Goal: Check status: Check status

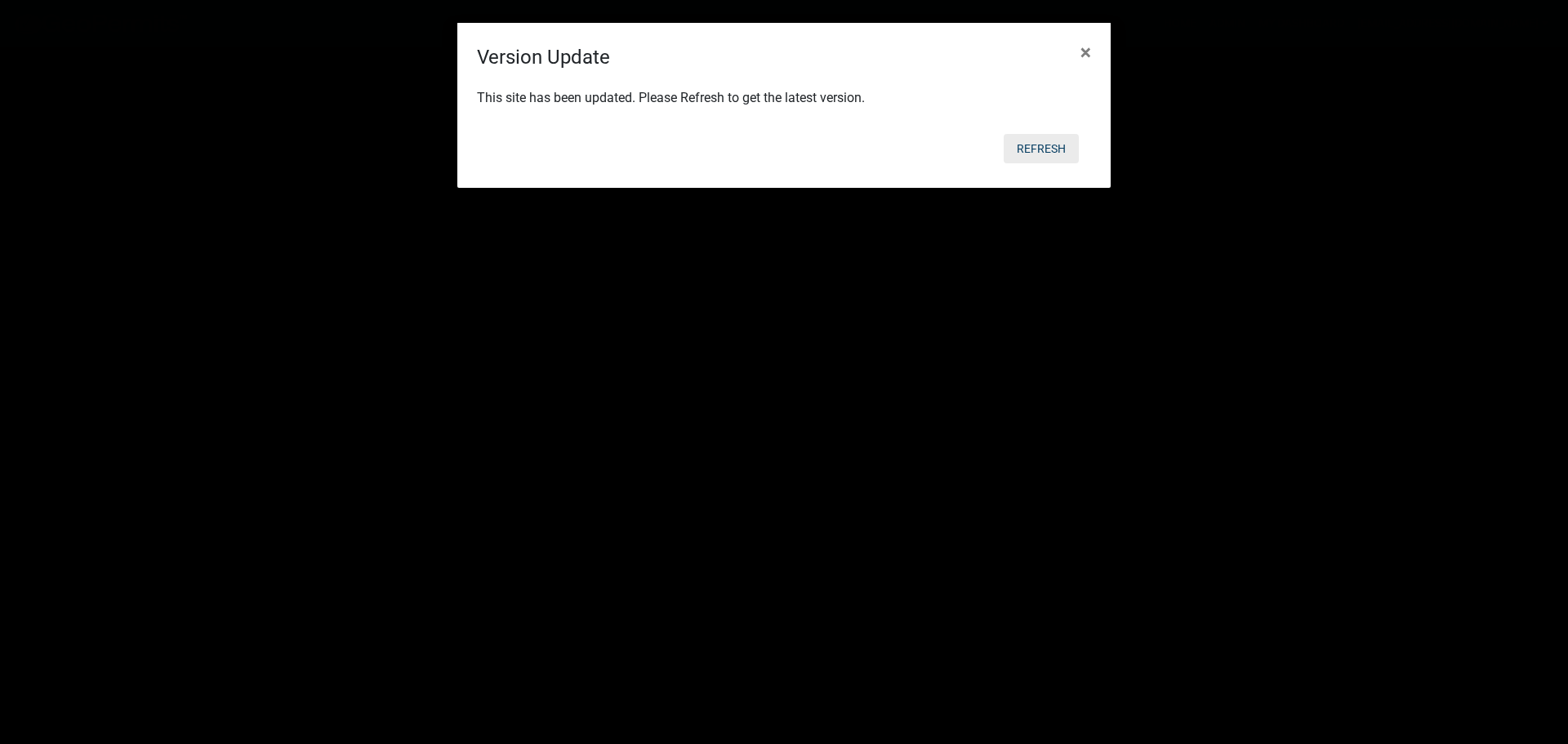
click at [1034, 147] on button "Refresh" at bounding box center [1041, 148] width 75 height 29
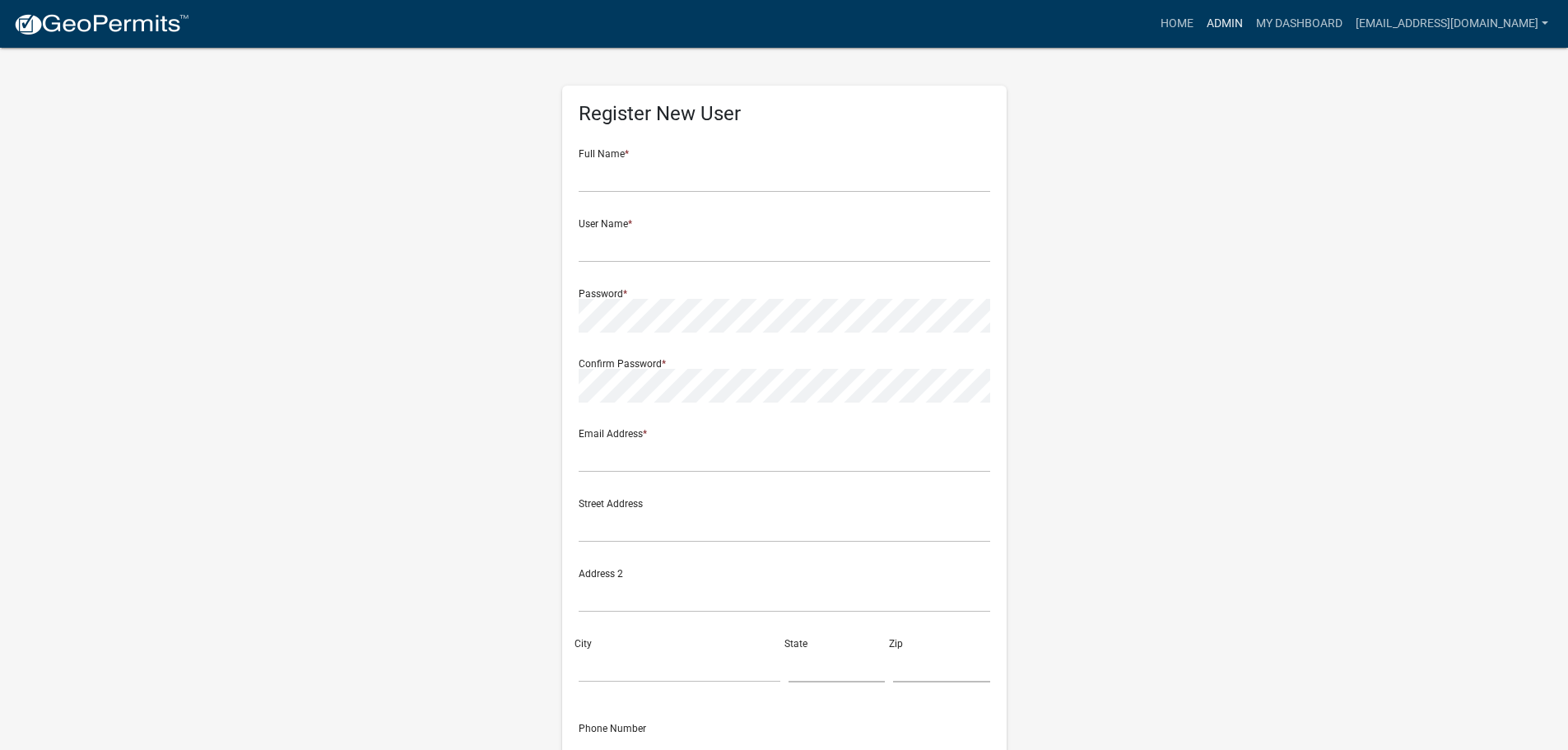
click at [1231, 25] on link "Admin" at bounding box center [1225, 24] width 49 height 31
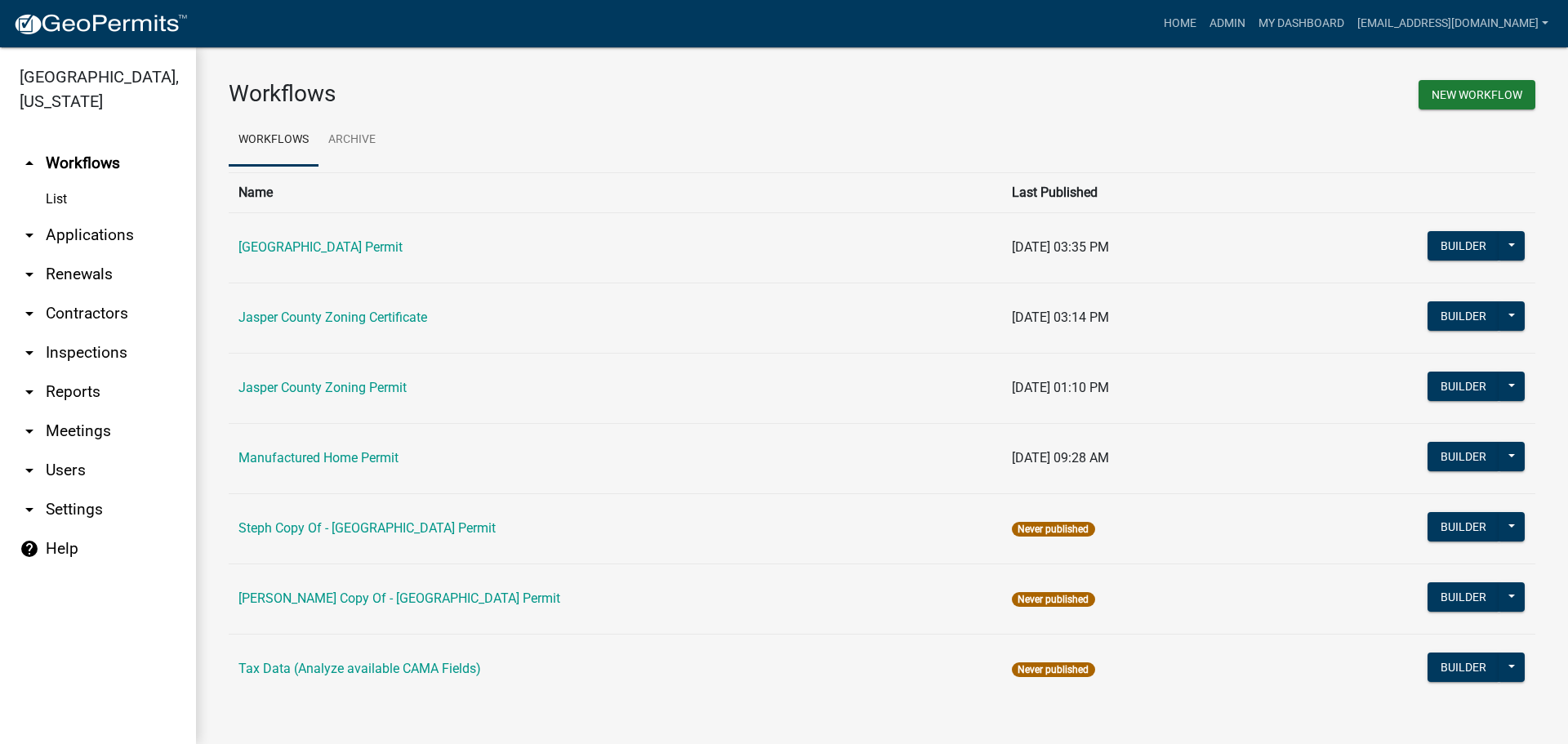
click at [106, 235] on link "arrow_drop_down Applications" at bounding box center [98, 235] width 196 height 39
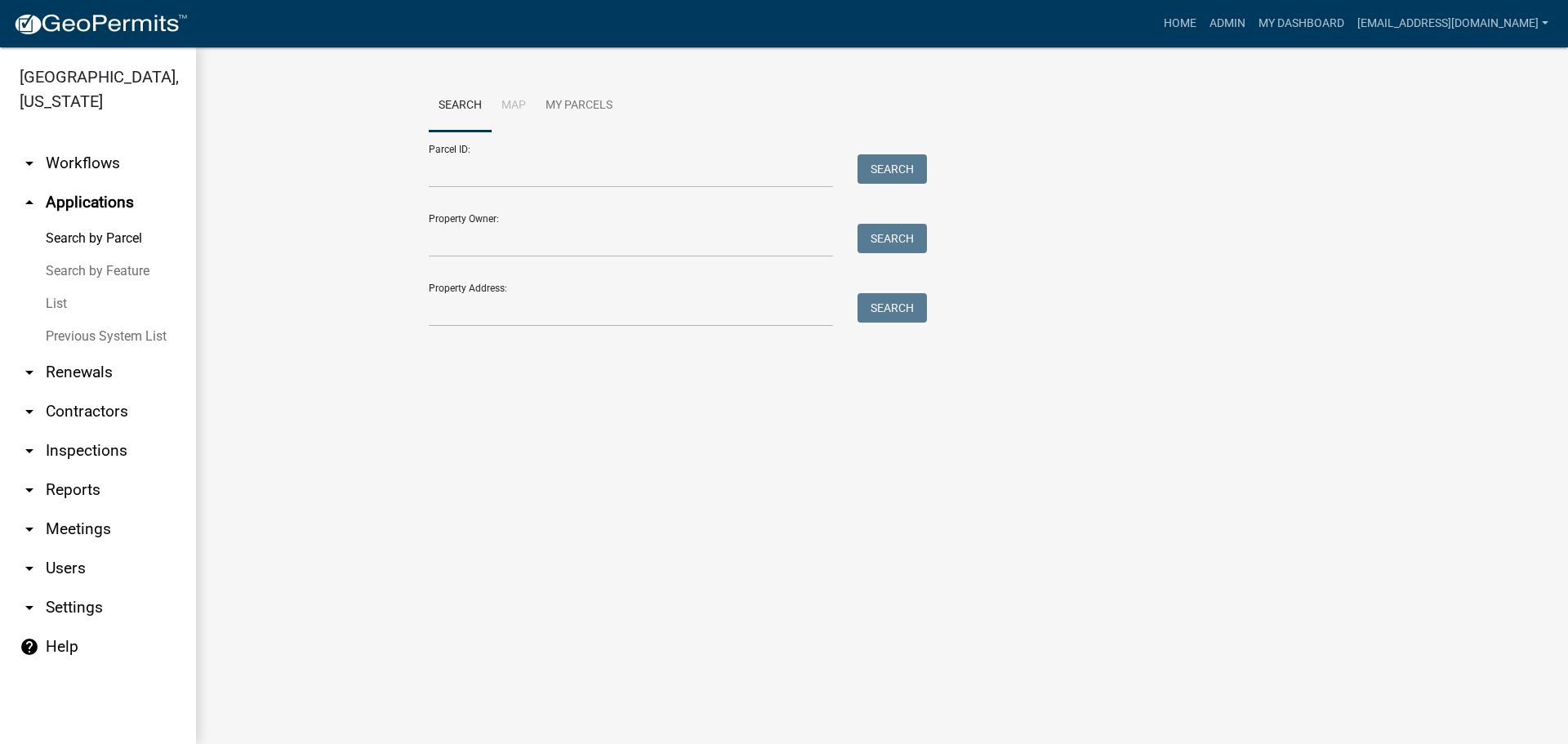
click at [69, 300] on link "List" at bounding box center [98, 304] width 196 height 33
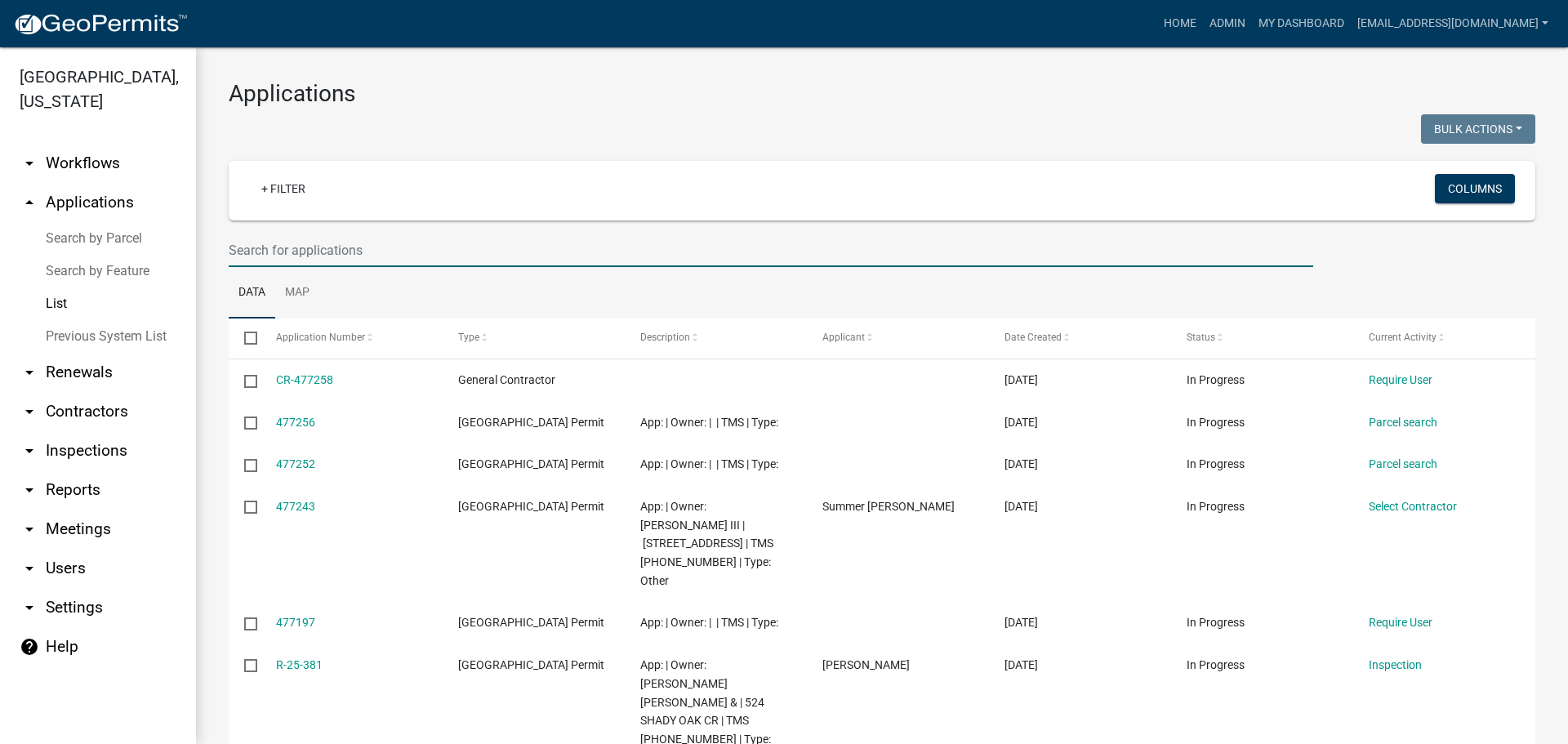
drag, startPoint x: 414, startPoint y: 248, endPoint x: 417, endPoint y: 241, distance: 7.6
click at [414, 245] on input "text" at bounding box center [771, 250] width 1085 height 33
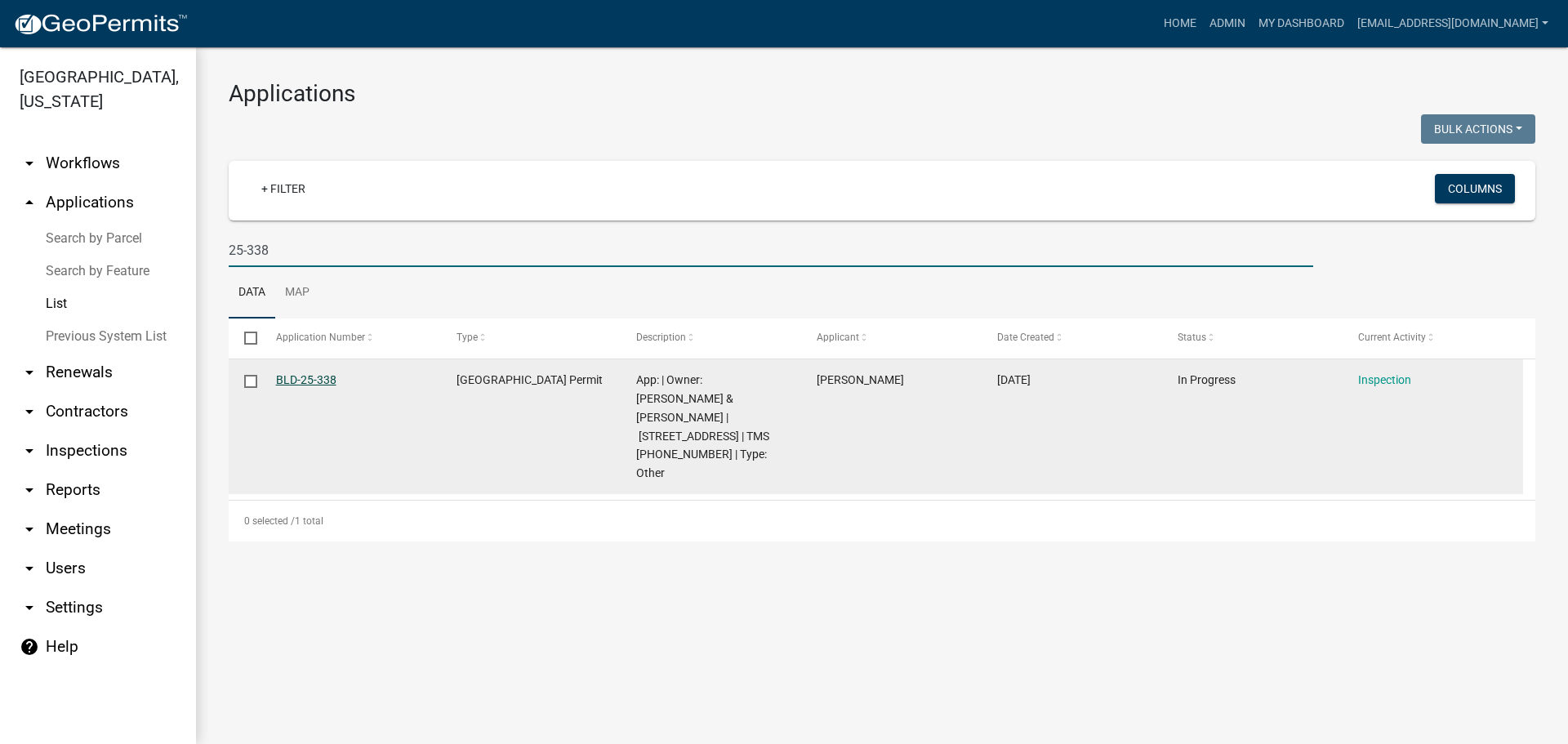
type input "25-338"
click at [290, 376] on link "BLD-25-338" at bounding box center [306, 379] width 61 height 13
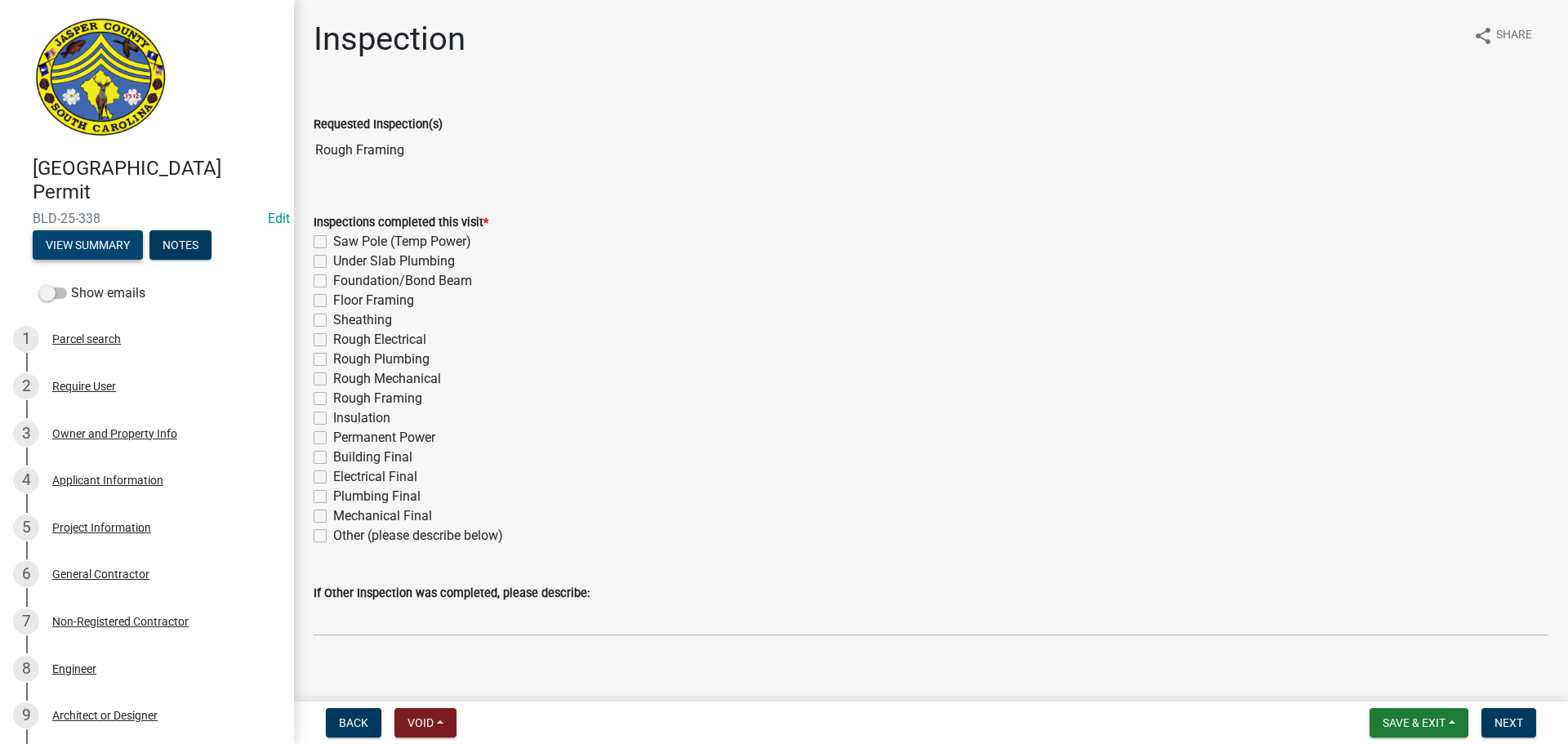
click at [74, 255] on button "View Summary" at bounding box center [87, 245] width 110 height 29
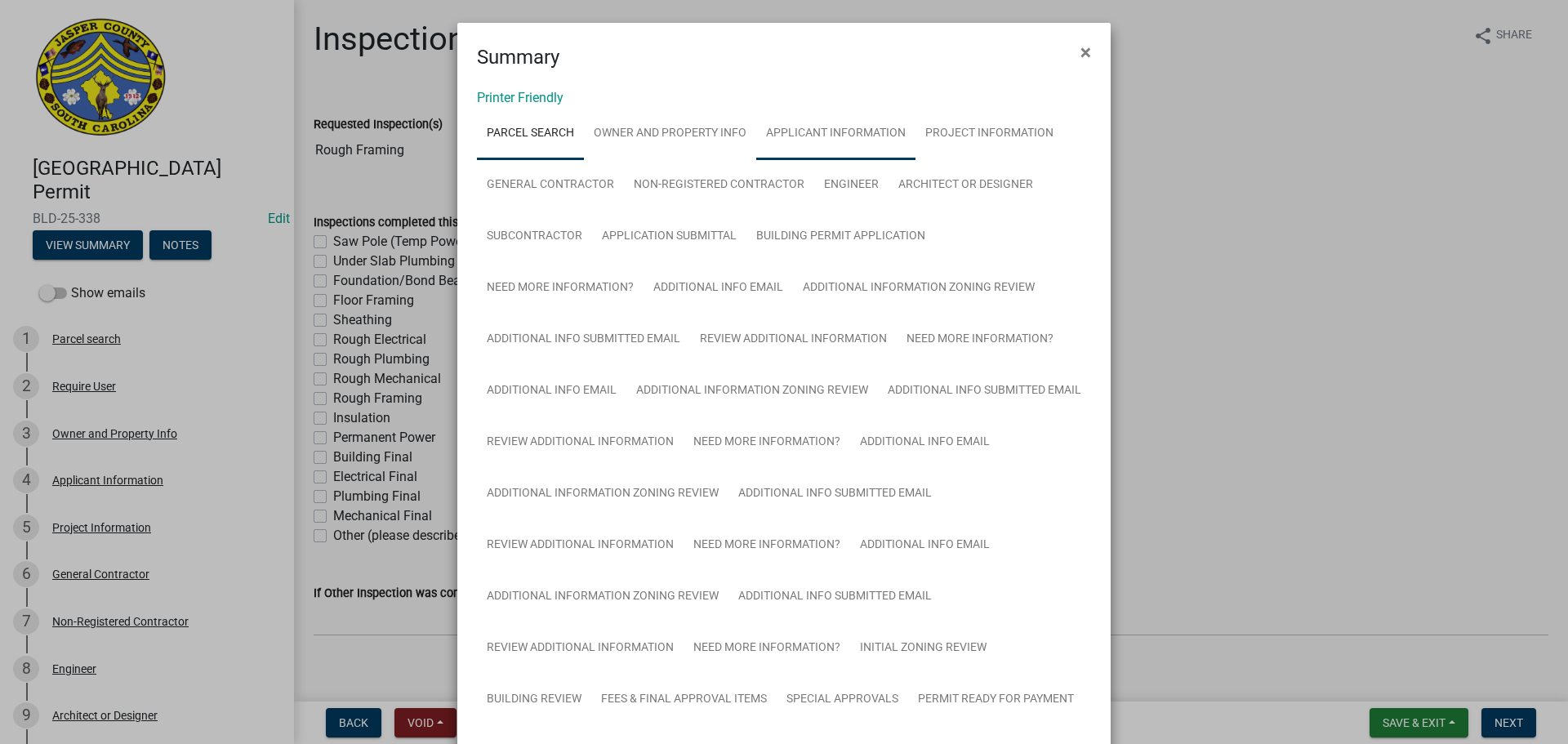
click at [862, 140] on link "Applicant Information" at bounding box center [836, 134] width 159 height 52
click at [947, 139] on link "Project Information" at bounding box center [989, 134] width 148 height 52
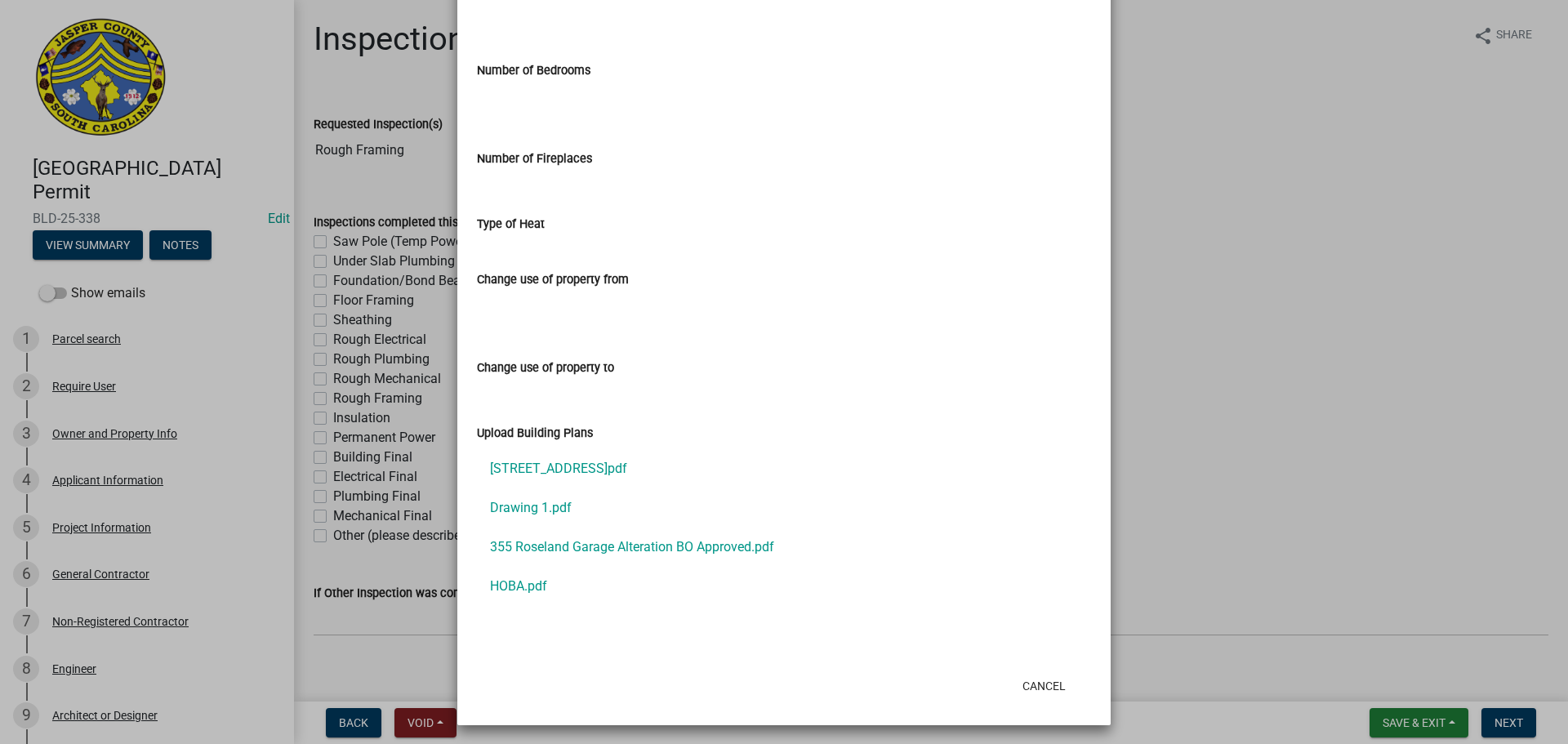
scroll to position [1554, 0]
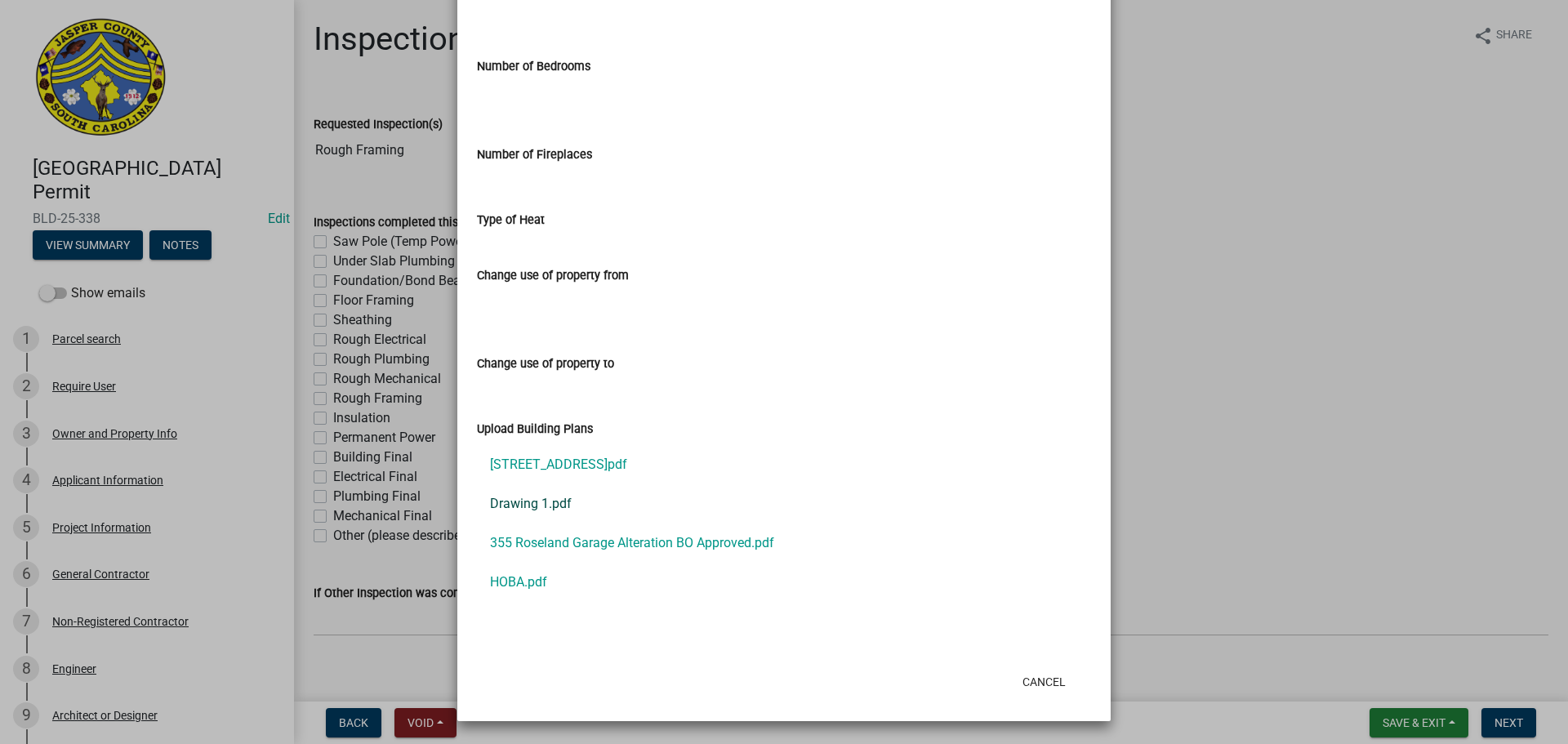
click at [512, 509] on link "Drawing 1.pdf" at bounding box center [784, 504] width 614 height 39
click at [626, 547] on link "355 Roseland Garage Alteration BO Approved.pdf" at bounding box center [784, 543] width 614 height 39
click at [528, 586] on link "HOBA.pdf" at bounding box center [784, 582] width 614 height 39
click at [568, 461] on link "[STREET_ADDRESS]pdf" at bounding box center [784, 465] width 614 height 39
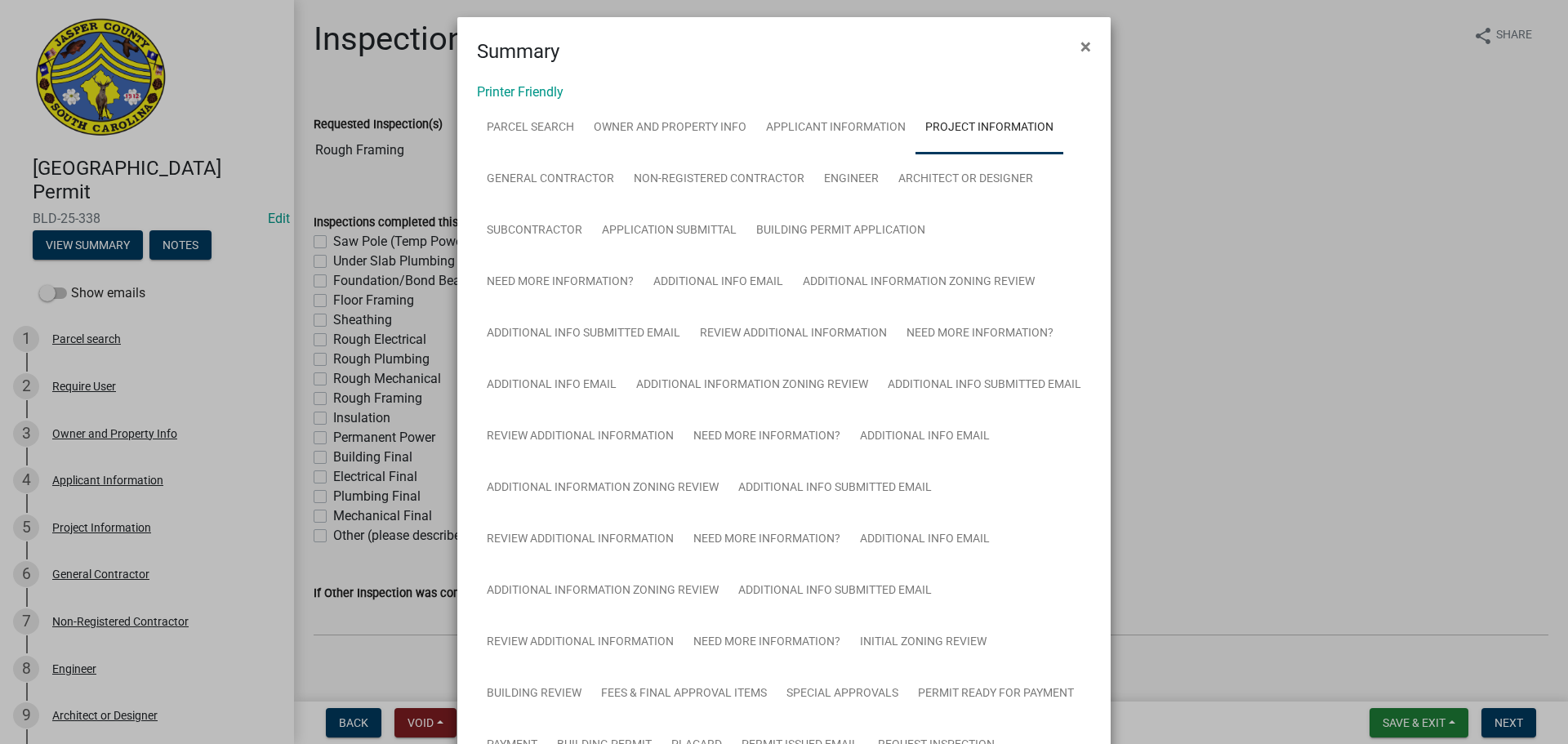
scroll to position [0, 0]
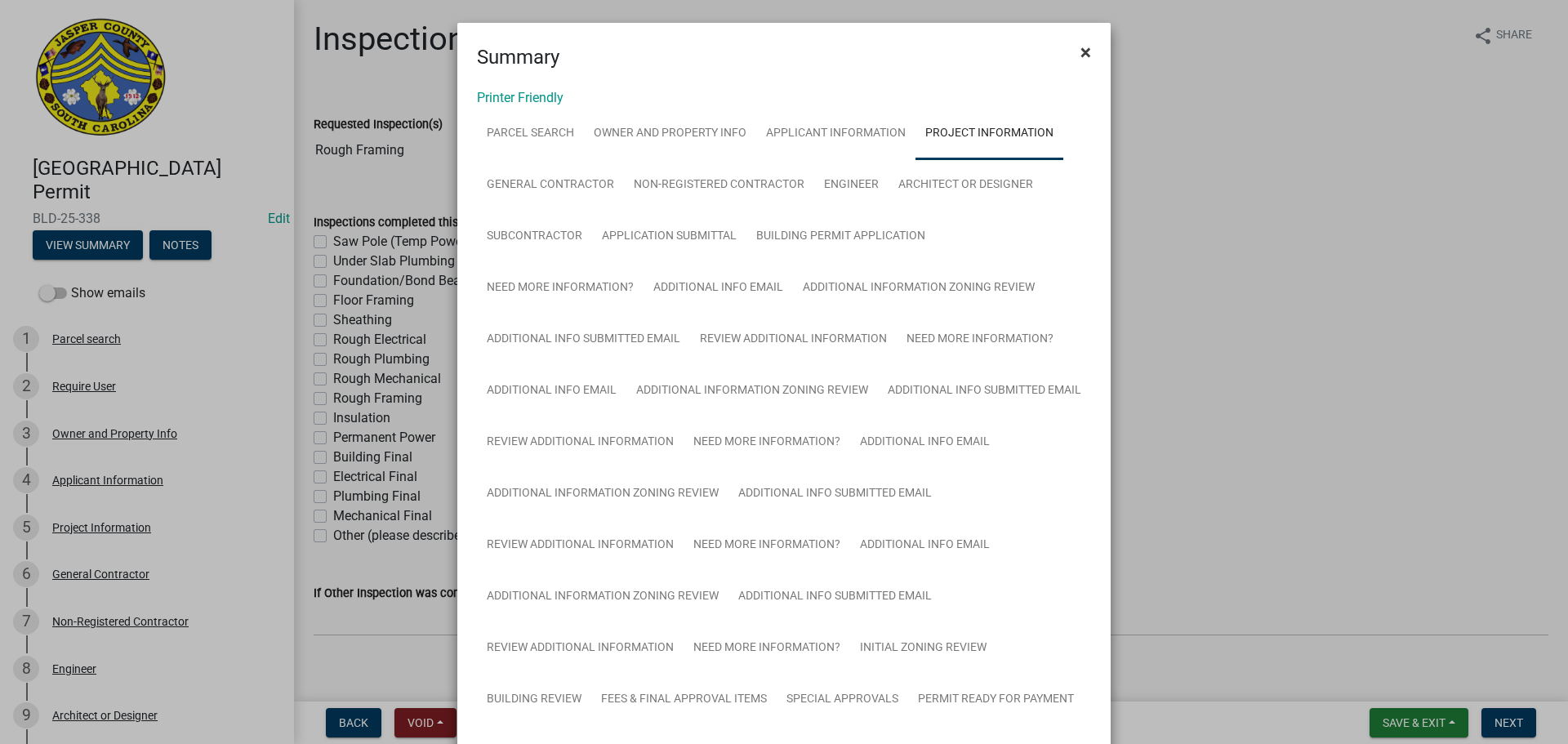
click at [1081, 52] on span "×" at bounding box center [1086, 52] width 10 height 23
